Goal: Check status

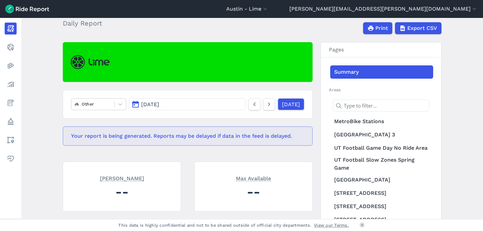
scroll to position [37, 0]
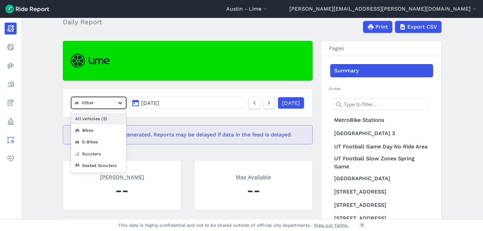
click at [117, 102] on icon at bounding box center [120, 103] width 7 height 7
click at [90, 119] on div "All vehicles (5)" at bounding box center [98, 119] width 55 height 12
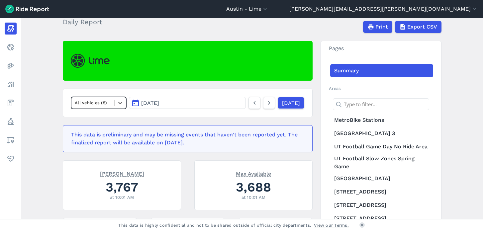
click at [103, 102] on div at bounding box center [93, 103] width 36 height 8
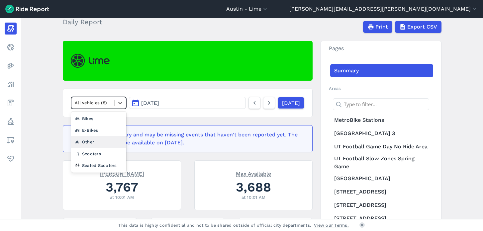
click at [88, 141] on div "Other" at bounding box center [98, 142] width 55 height 12
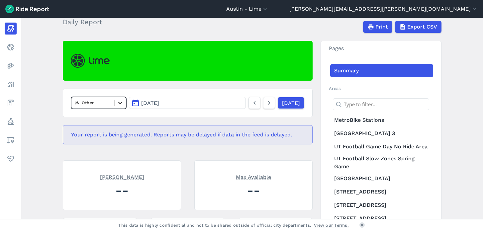
click at [121, 104] on icon at bounding box center [120, 103] width 7 height 7
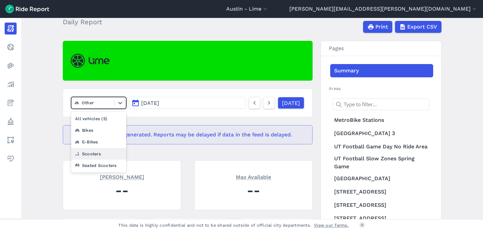
click at [94, 157] on div "Scooters" at bounding box center [98, 154] width 55 height 12
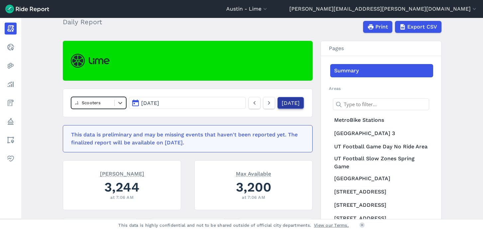
click at [280, 106] on link "[DATE]" at bounding box center [291, 103] width 27 height 12
